Goal: Transaction & Acquisition: Purchase product/service

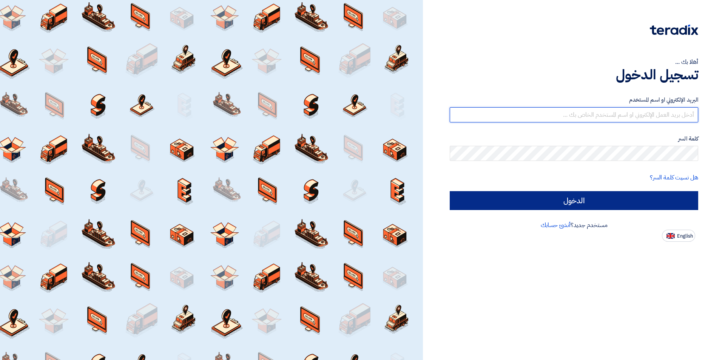
type input "[PERSON_NAME][EMAIL_ADDRESS][DOMAIN_NAME]"
click at [578, 200] on input "الدخول" at bounding box center [574, 200] width 249 height 19
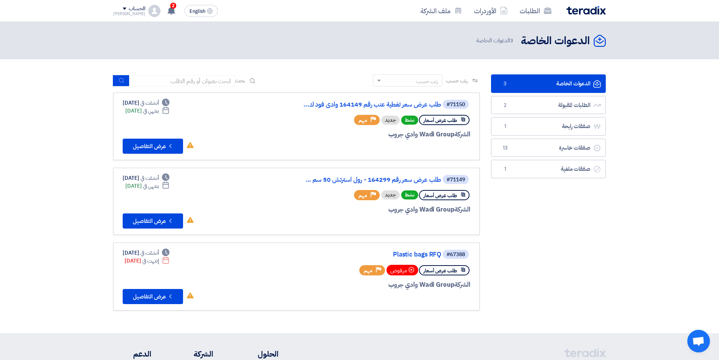
click at [543, 88] on link "الدعوات الخاصة الدعوات الخاصة 3" at bounding box center [548, 83] width 115 height 19
click at [415, 102] on link "طلب عرض سعر تغطية عنب رقم 164149 وادى فود ك..." at bounding box center [365, 104] width 151 height 7
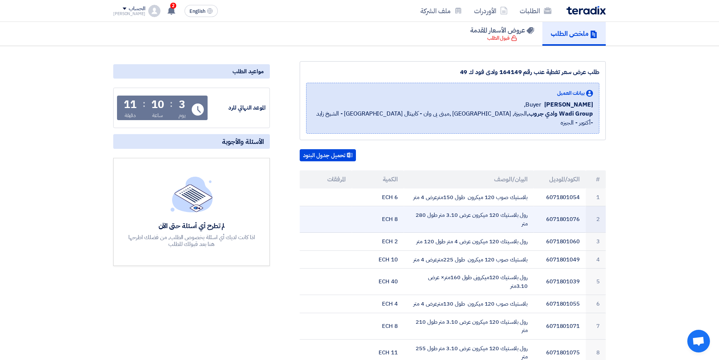
scroll to position [38, 0]
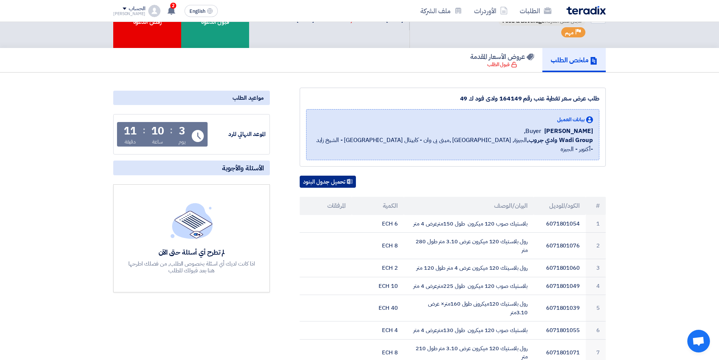
click at [335, 176] on button "تحميل جدول البنود" at bounding box center [328, 182] width 56 height 12
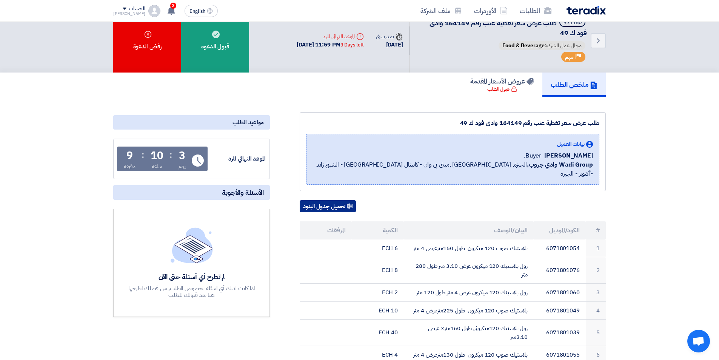
scroll to position [0, 0]
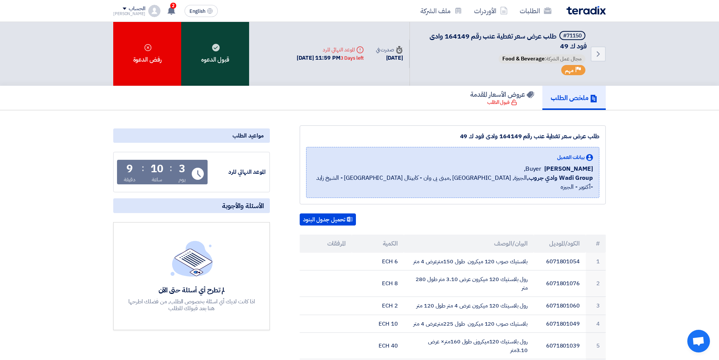
click at [221, 55] on div "قبول الدعوه" at bounding box center [215, 54] width 68 height 64
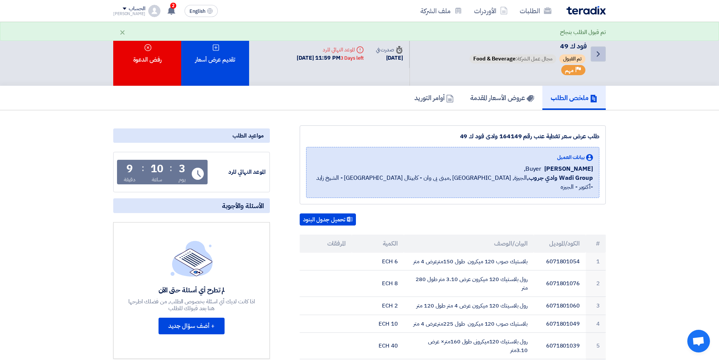
click at [597, 54] on icon "Back" at bounding box center [598, 53] width 9 height 9
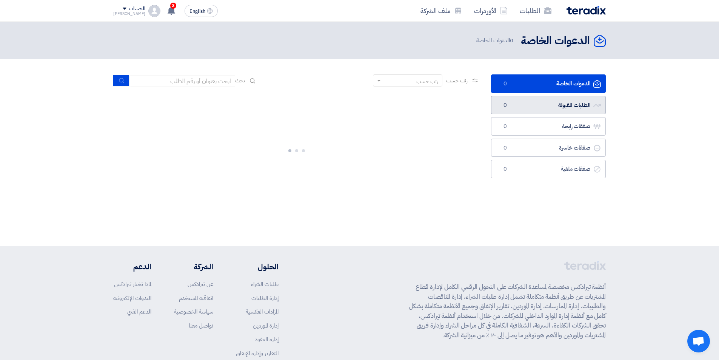
click at [540, 102] on link "الطلبات المقبولة الطلبات المقبولة 0" at bounding box center [548, 105] width 115 height 19
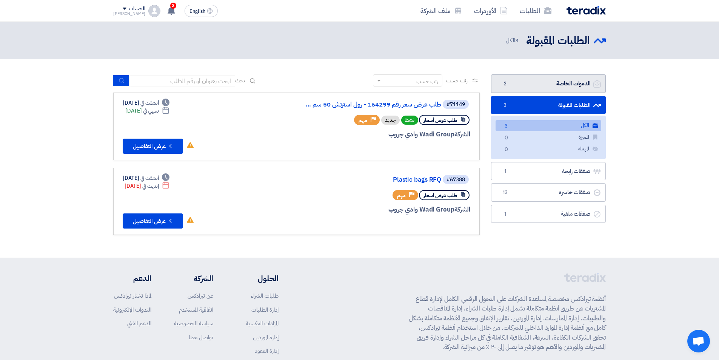
click at [531, 83] on link "الدعوات الخاصة الدعوات الخاصة 2" at bounding box center [548, 83] width 115 height 19
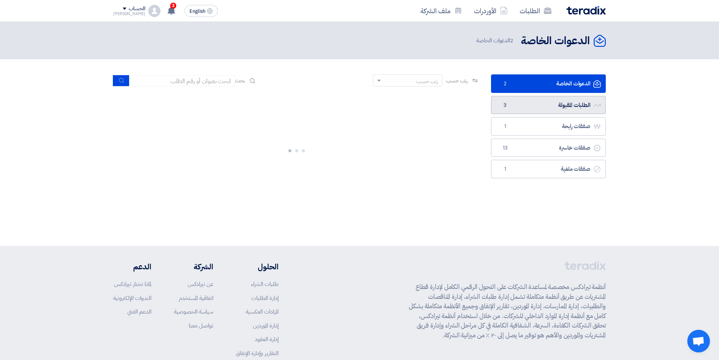
click at [534, 104] on link "الطلبات المقبولة الطلبات المقبولة 3" at bounding box center [548, 105] width 115 height 19
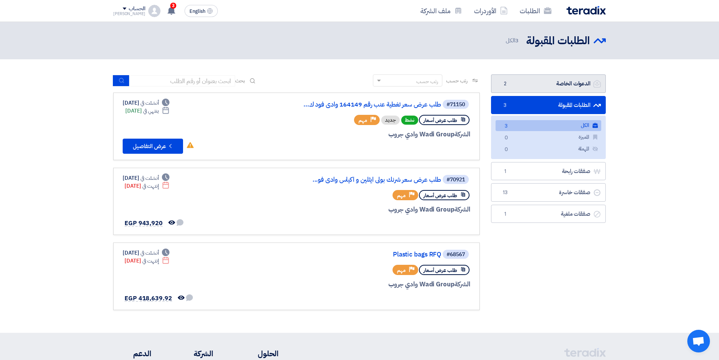
click at [551, 85] on link "الدعوات الخاصة الدعوات الخاصة 2" at bounding box center [548, 83] width 115 height 19
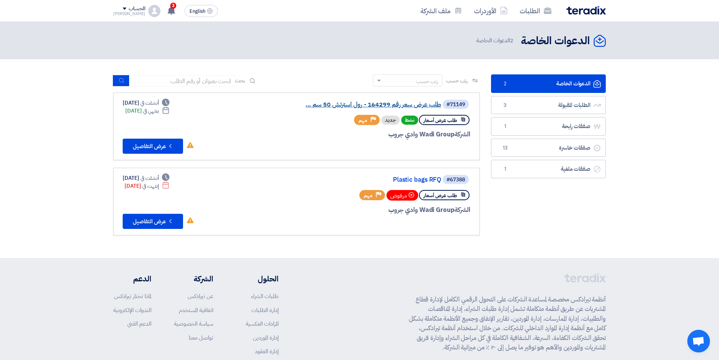
click at [399, 104] on link "طلب عرض سعر رقم 164299 - رول استرتش 50 سم ..." at bounding box center [365, 104] width 151 height 7
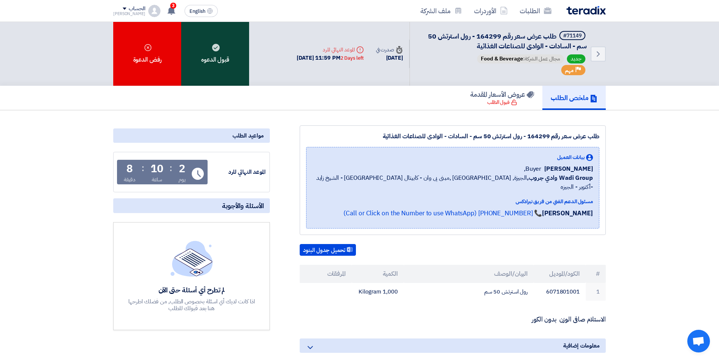
click at [207, 64] on div "قبول الدعوه" at bounding box center [215, 54] width 68 height 64
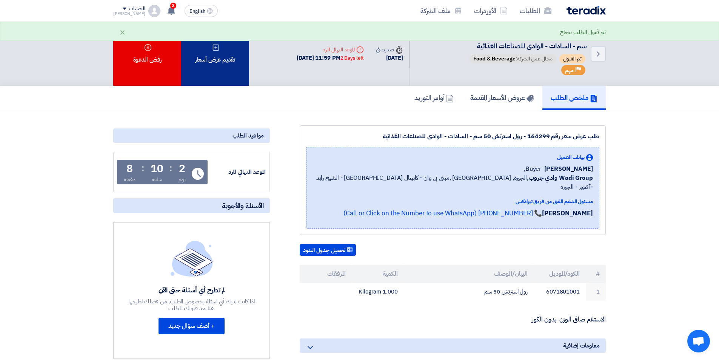
click at [237, 73] on div "تقديم عرض أسعار" at bounding box center [215, 54] width 68 height 64
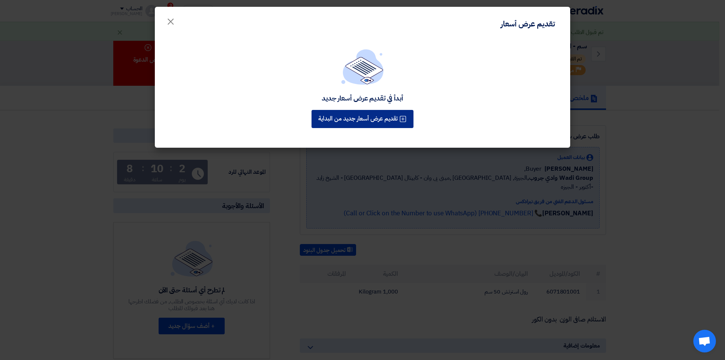
click at [360, 117] on button "تقديم عرض أسعار جديد من البداية" at bounding box center [363, 119] width 102 height 18
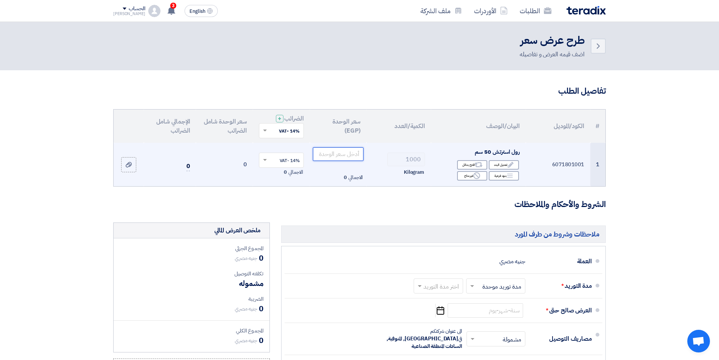
click at [337, 156] on input "number" at bounding box center [338, 154] width 51 height 14
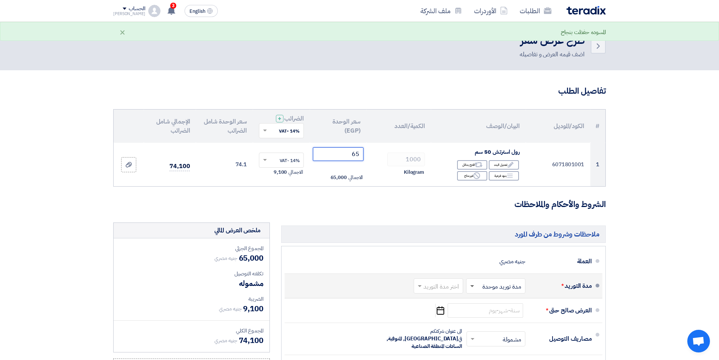
type input "65"
click at [472, 286] on span at bounding box center [473, 286] width 4 height 3
click at [494, 315] on span "مدة توريد موحدة" at bounding box center [503, 316] width 40 height 9
click at [421, 287] on span at bounding box center [418, 286] width 9 height 8
click at [456, 203] on span "(3-5) أيام" at bounding box center [449, 206] width 23 height 9
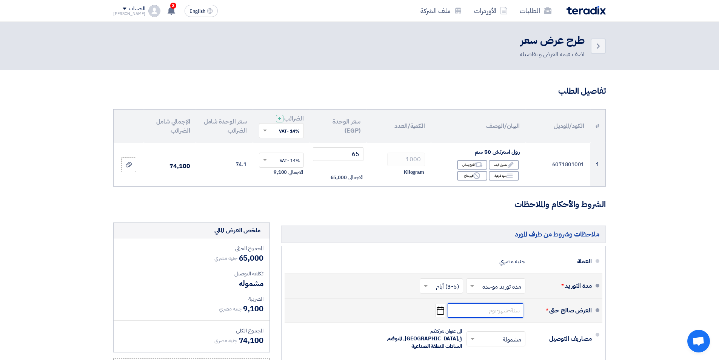
click at [514, 310] on input at bounding box center [486, 310] width 76 height 14
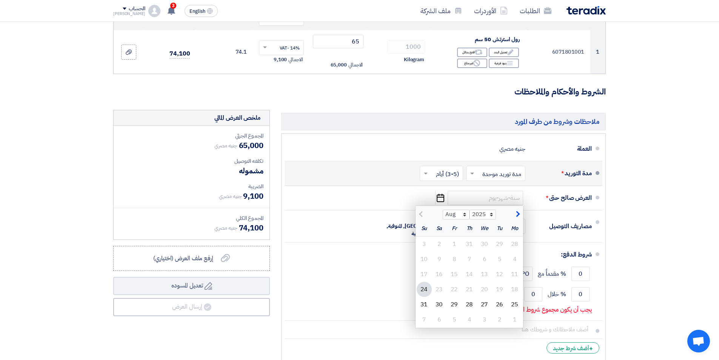
scroll to position [113, 0]
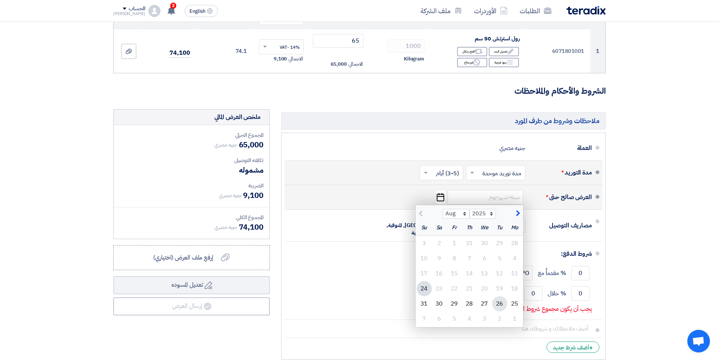
click at [497, 306] on div "26" at bounding box center [499, 303] width 15 height 15
type input "[DATE]"
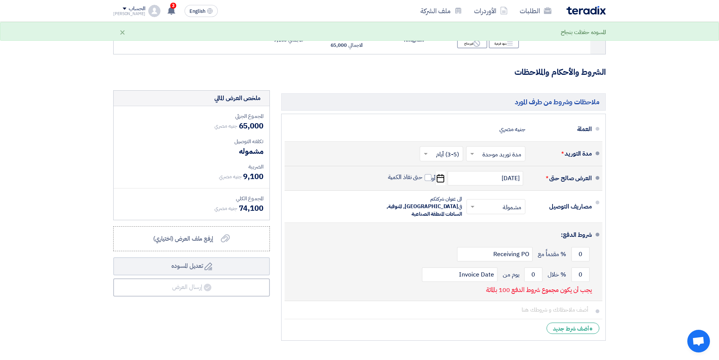
scroll to position [151, 0]
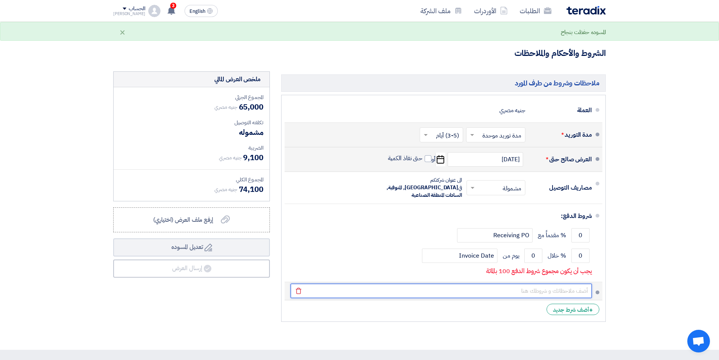
click at [516, 286] on input "text" at bounding box center [441, 291] width 301 height 14
type input "السداد خلال 30 يوم"
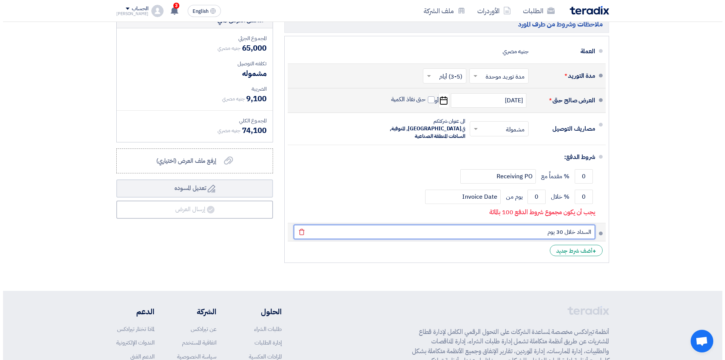
scroll to position [227, 0]
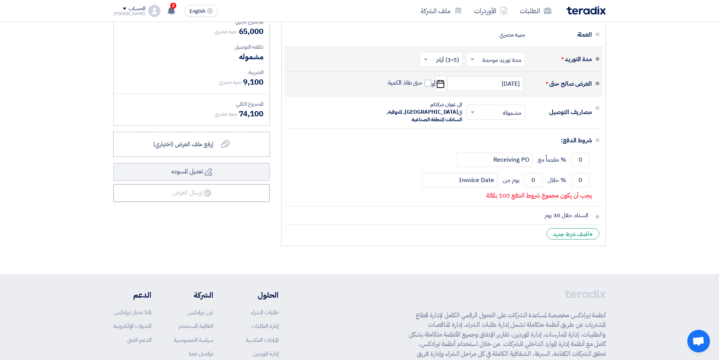
click at [518, 260] on section "تفاصيل الطلب # الكود/الموديل البيان/الوصف الكمية/العدد سعر الوحدة (EGP) الضرائب…" at bounding box center [359, 59] width 719 height 430
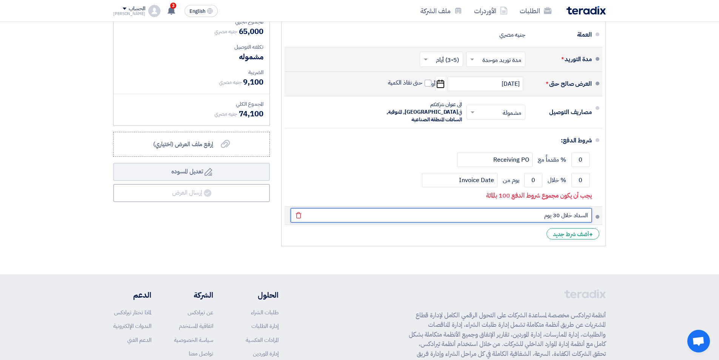
click at [490, 208] on input "السداد خلال 30 يوم" at bounding box center [441, 215] width 301 height 14
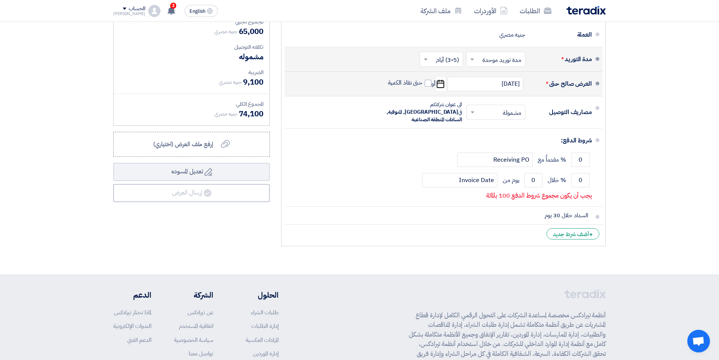
click at [490, 252] on section "تفاصيل الطلب # الكود/الموديل البيان/الوصف الكمية/العدد سعر الوحدة (EGP) الضرائب…" at bounding box center [359, 59] width 719 height 430
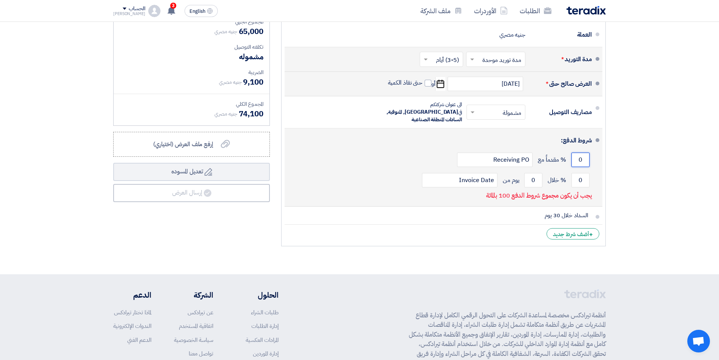
click at [578, 153] on input "0" at bounding box center [581, 160] width 18 height 14
drag, startPoint x: 585, startPoint y: 155, endPoint x: 578, endPoint y: 153, distance: 7.1
click at [578, 153] on input "0" at bounding box center [581, 160] width 18 height 14
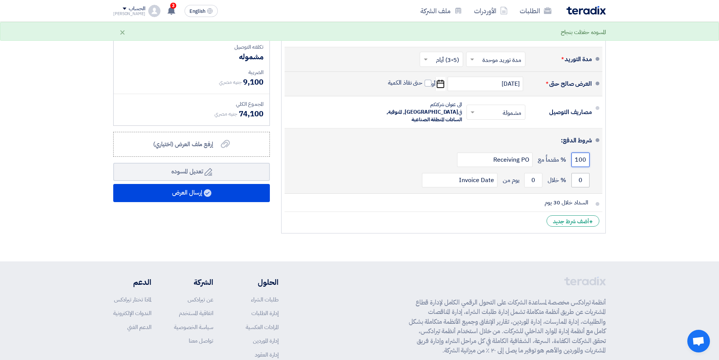
type input "100"
drag, startPoint x: 574, startPoint y: 170, endPoint x: 590, endPoint y: 170, distance: 16.2
click at [590, 170] on div "0 % خلال 0 يوم من Invoice Date" at bounding box center [441, 180] width 301 height 20
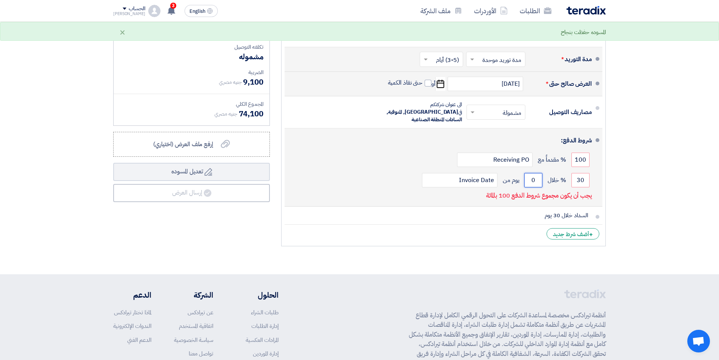
drag, startPoint x: 529, startPoint y: 173, endPoint x: 539, endPoint y: 173, distance: 9.1
click at [539, 173] on input "0" at bounding box center [534, 180] width 18 height 14
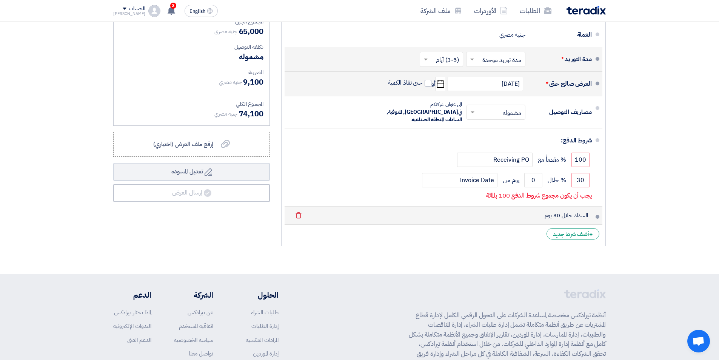
click at [599, 212] on li "السداد خلال 30 يوم [GEOGRAPHIC_DATA]" at bounding box center [444, 216] width 318 height 18
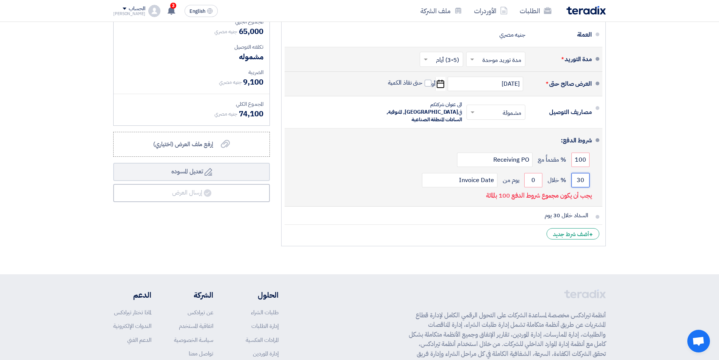
drag, startPoint x: 577, startPoint y: 171, endPoint x: 590, endPoint y: 170, distance: 12.5
click at [590, 173] on input "30" at bounding box center [581, 180] width 18 height 14
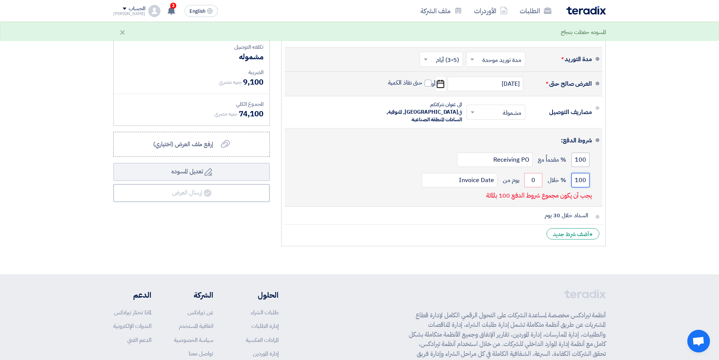
type input "100"
click at [577, 153] on input "100" at bounding box center [581, 160] width 18 height 14
click at [578, 153] on input "100" at bounding box center [581, 160] width 18 height 14
type input "0"
click at [536, 174] on input "0" at bounding box center [534, 180] width 18 height 14
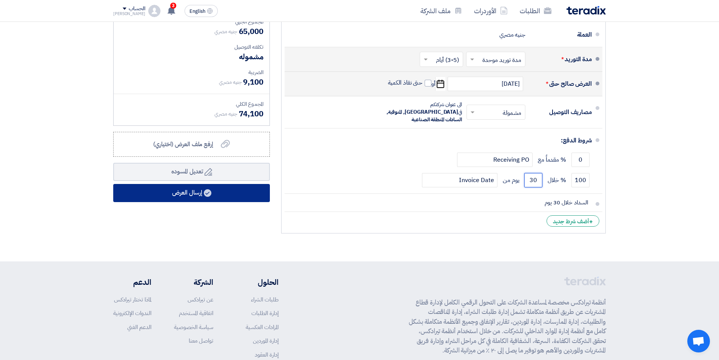
type input "30"
click at [193, 190] on button "إرسال العرض" at bounding box center [191, 193] width 157 height 18
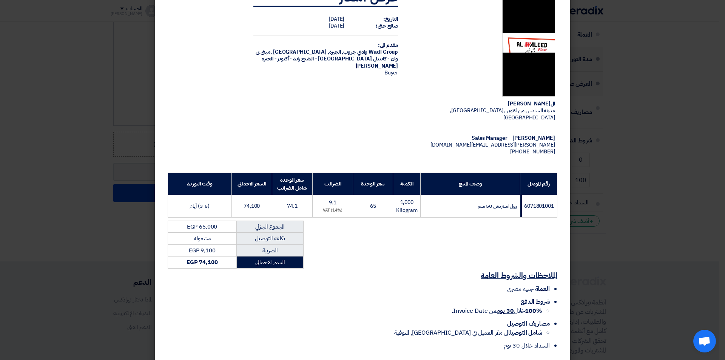
scroll to position [59, 0]
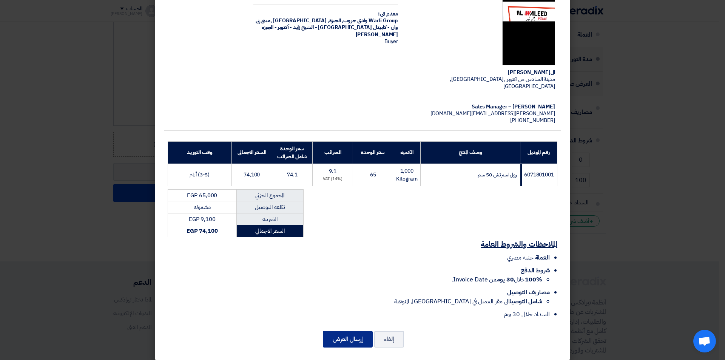
click at [357, 332] on button "إرسال العرض" at bounding box center [348, 339] width 50 height 17
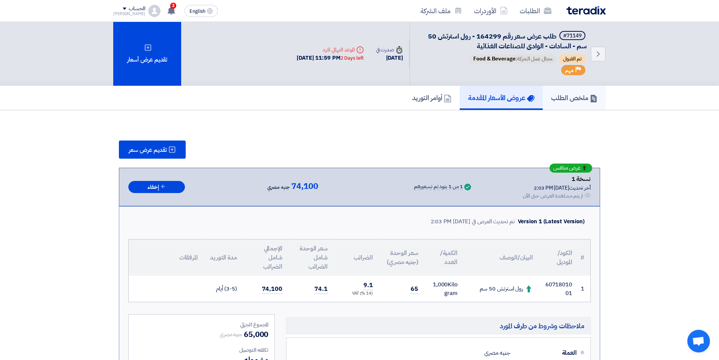
click at [565, 100] on h5 "ملخص الطلب" at bounding box center [574, 97] width 46 height 9
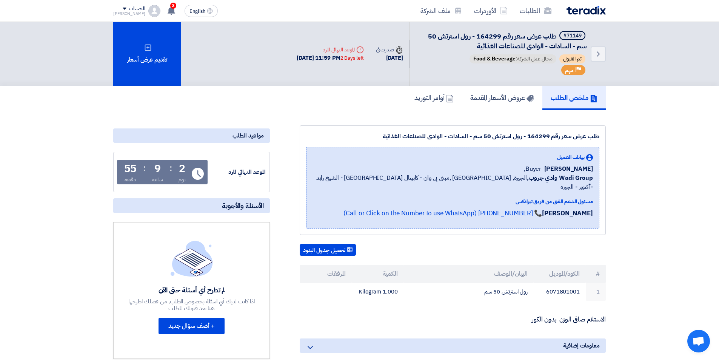
scroll to position [38, 0]
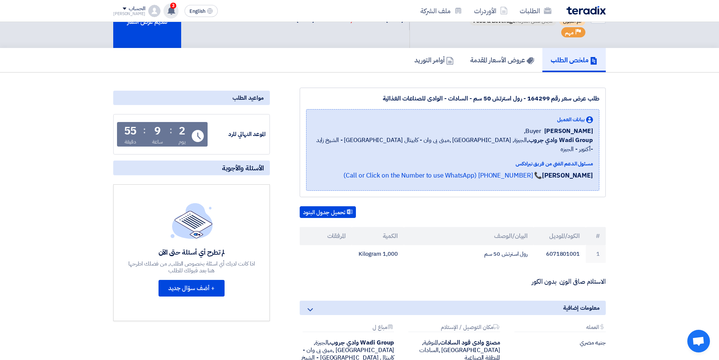
click at [168, 9] on use at bounding box center [172, 10] width 8 height 8
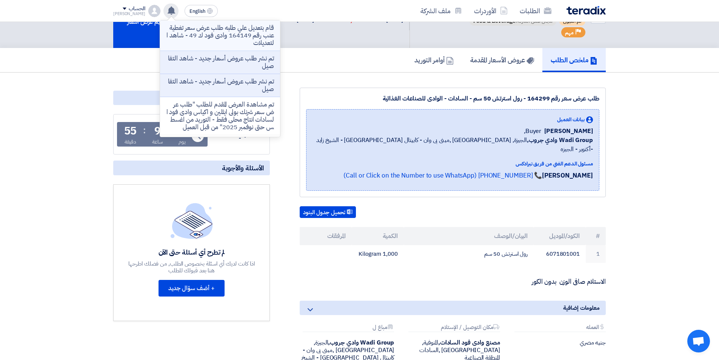
click at [225, 33] on p "قام بتعديل علي طلبه طلب عرض سعر تغطية عنب رقم 164149 وادى فود ك 49 - شاهد التعد…" at bounding box center [220, 35] width 108 height 23
